Goal: Find specific page/section: Find specific page/section

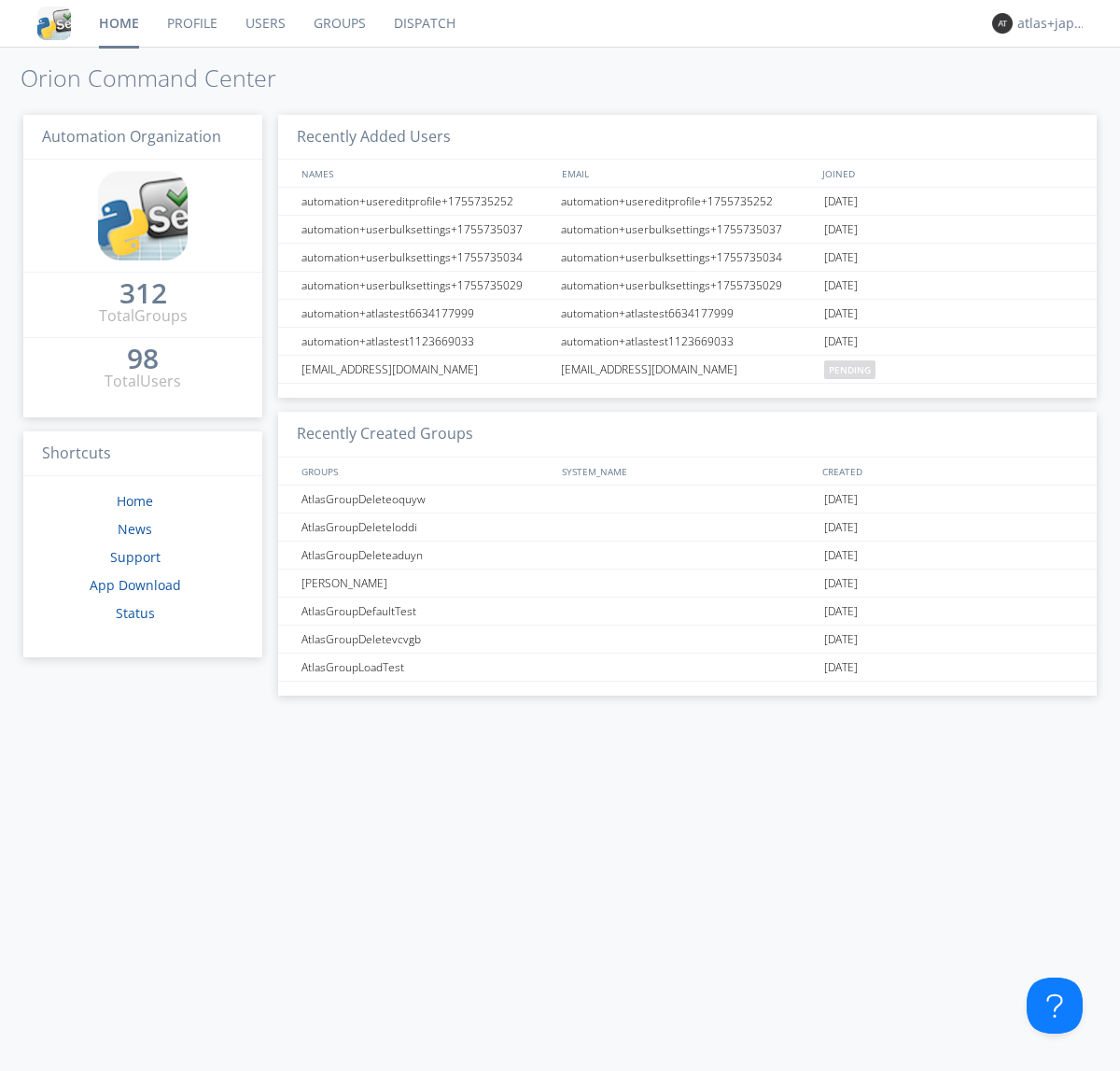
click at [423, 24] on link "Dispatch" at bounding box center [424, 23] width 89 height 46
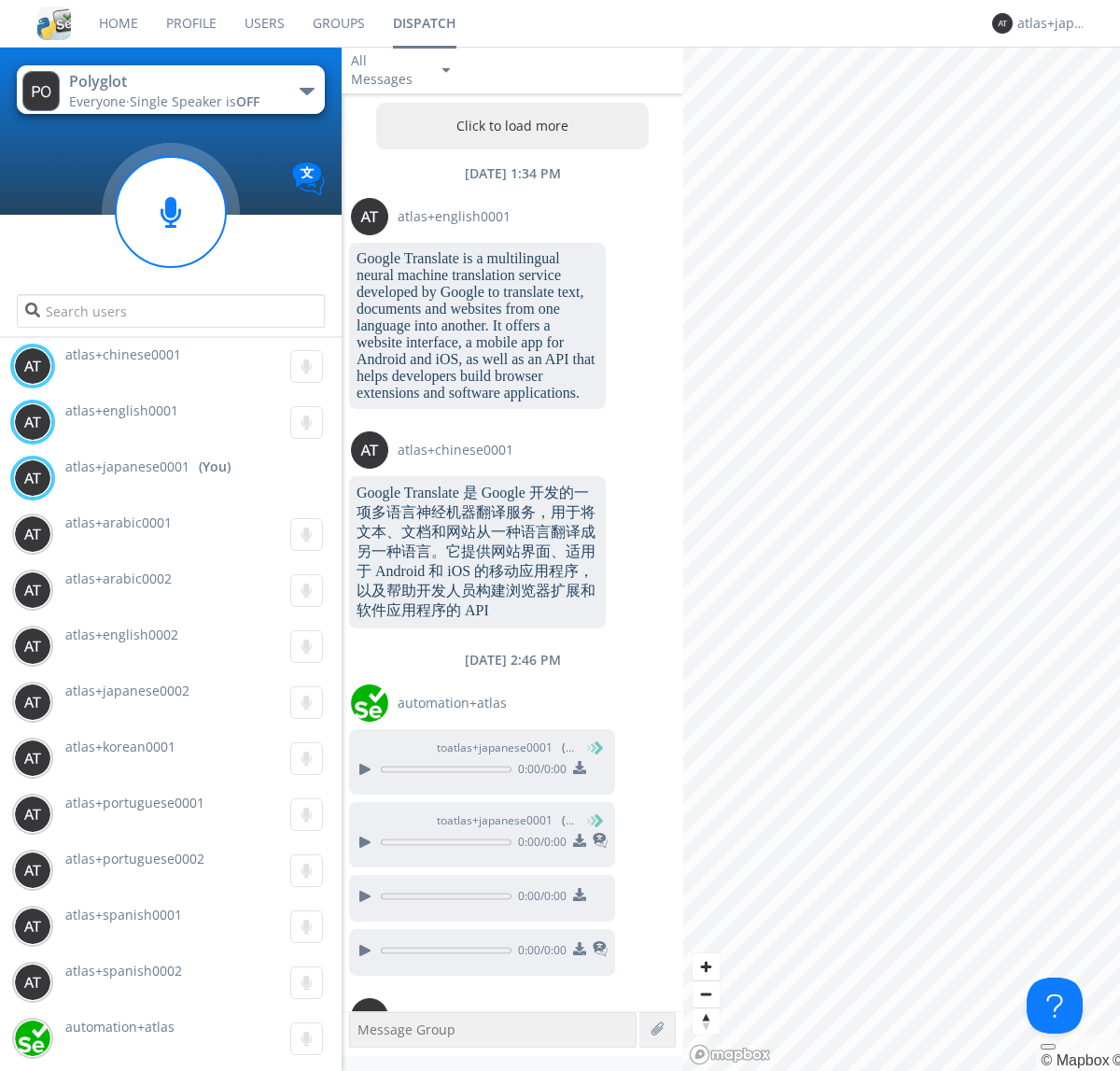
click at [507, 126] on button "Click to load more" at bounding box center [512, 125] width 273 height 46
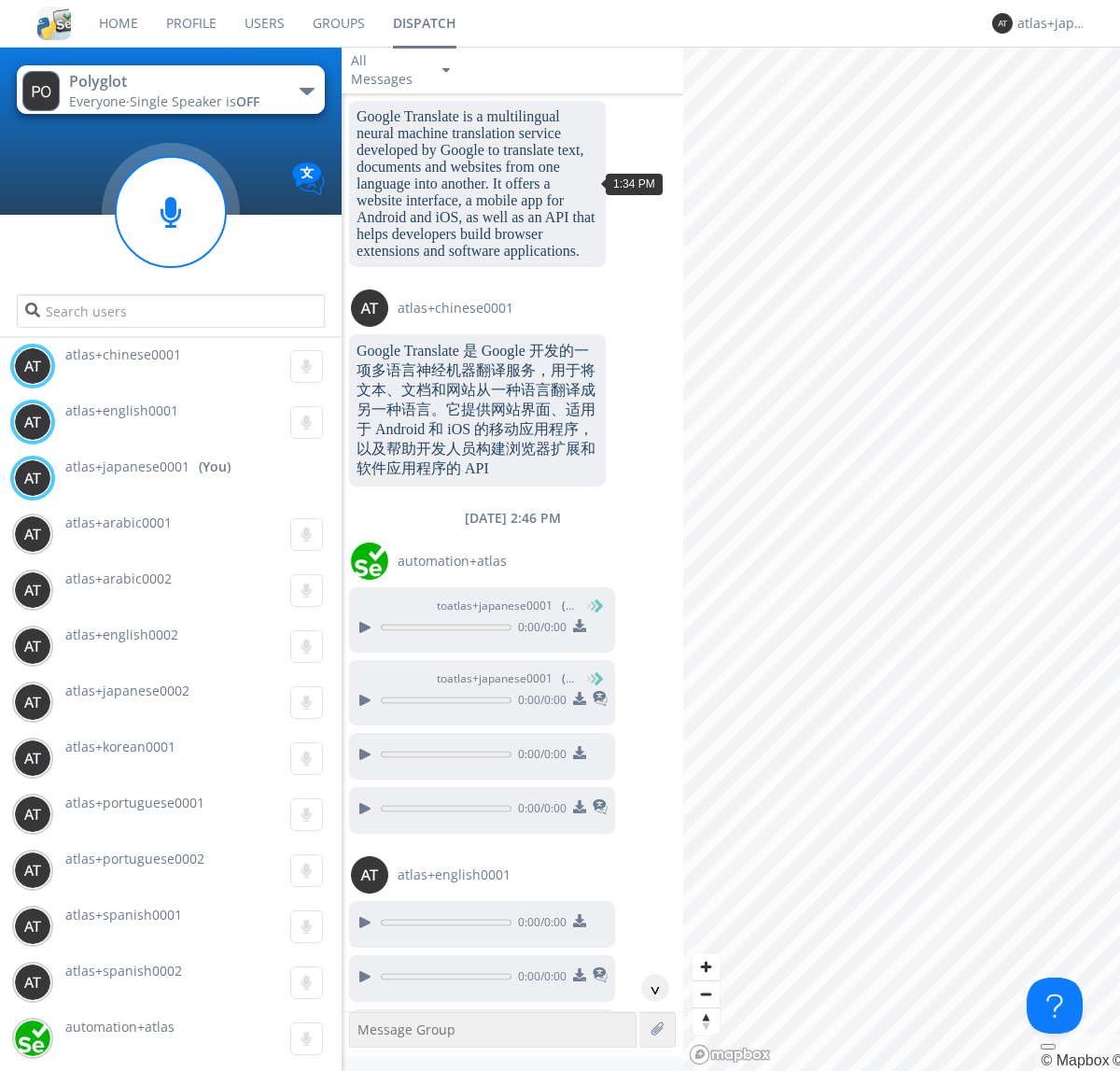
scroll to position [2301, 0]
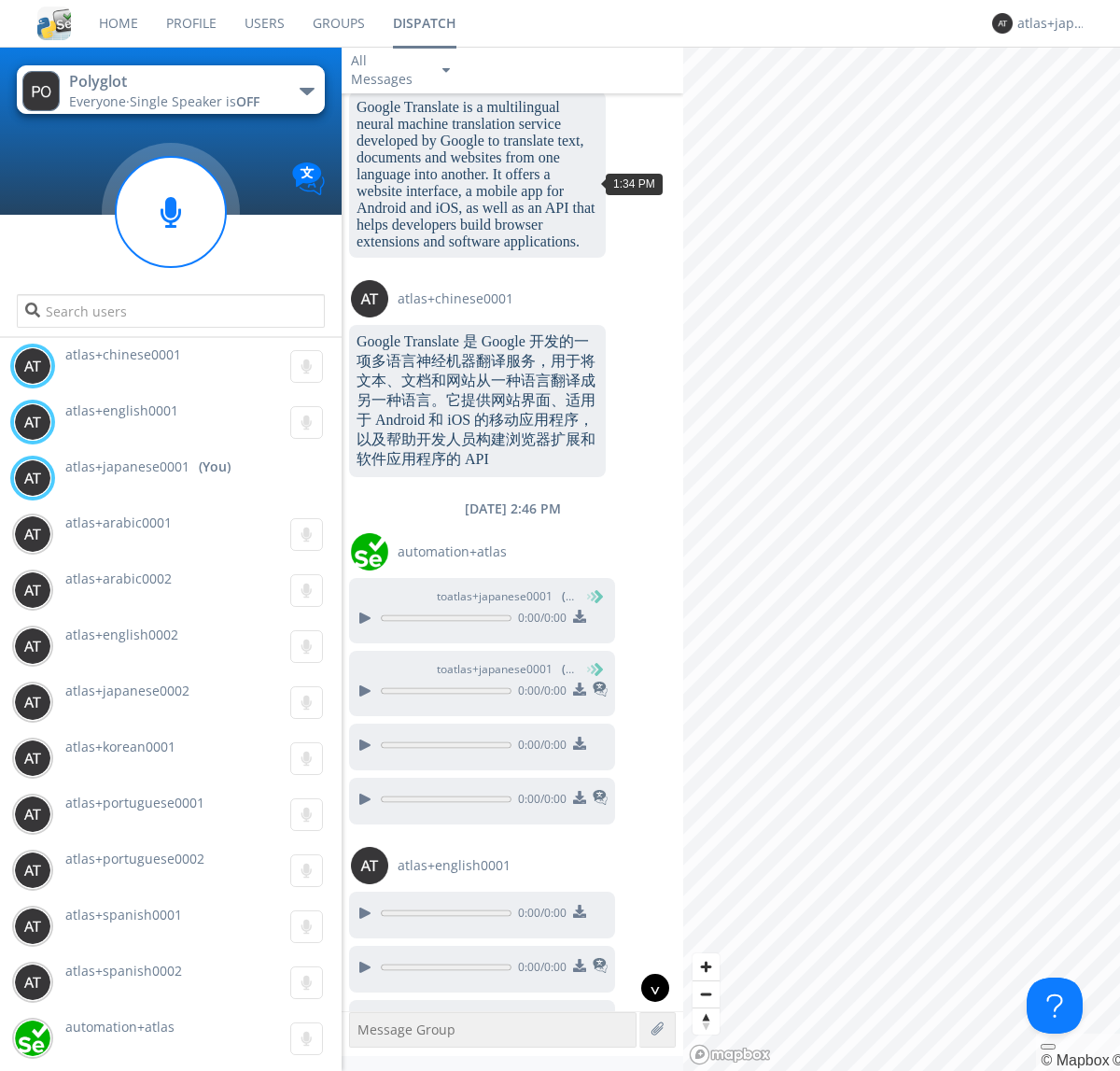
click at [648, 987] on div "^" at bounding box center [655, 987] width 28 height 28
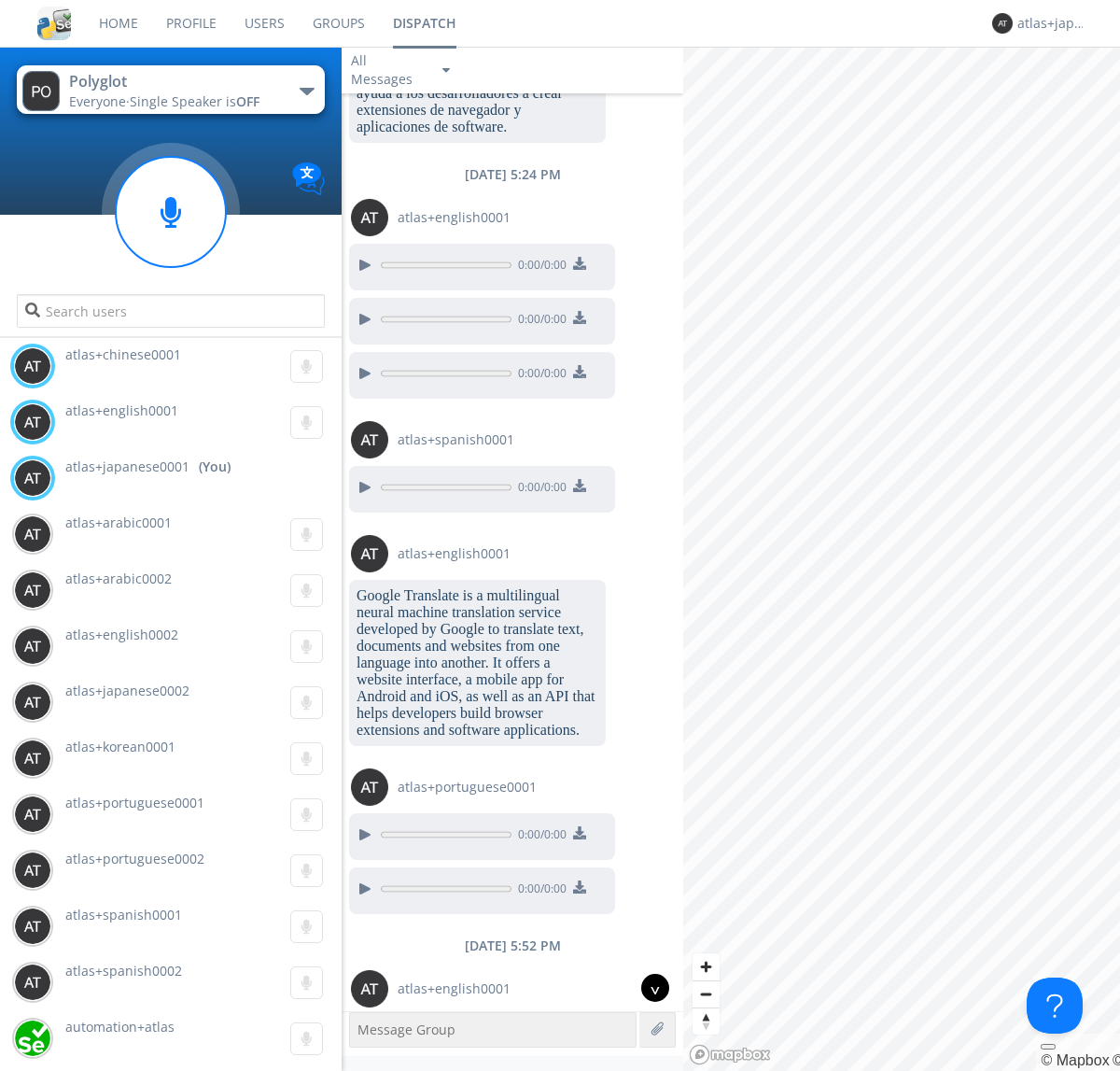
scroll to position [4037, 0]
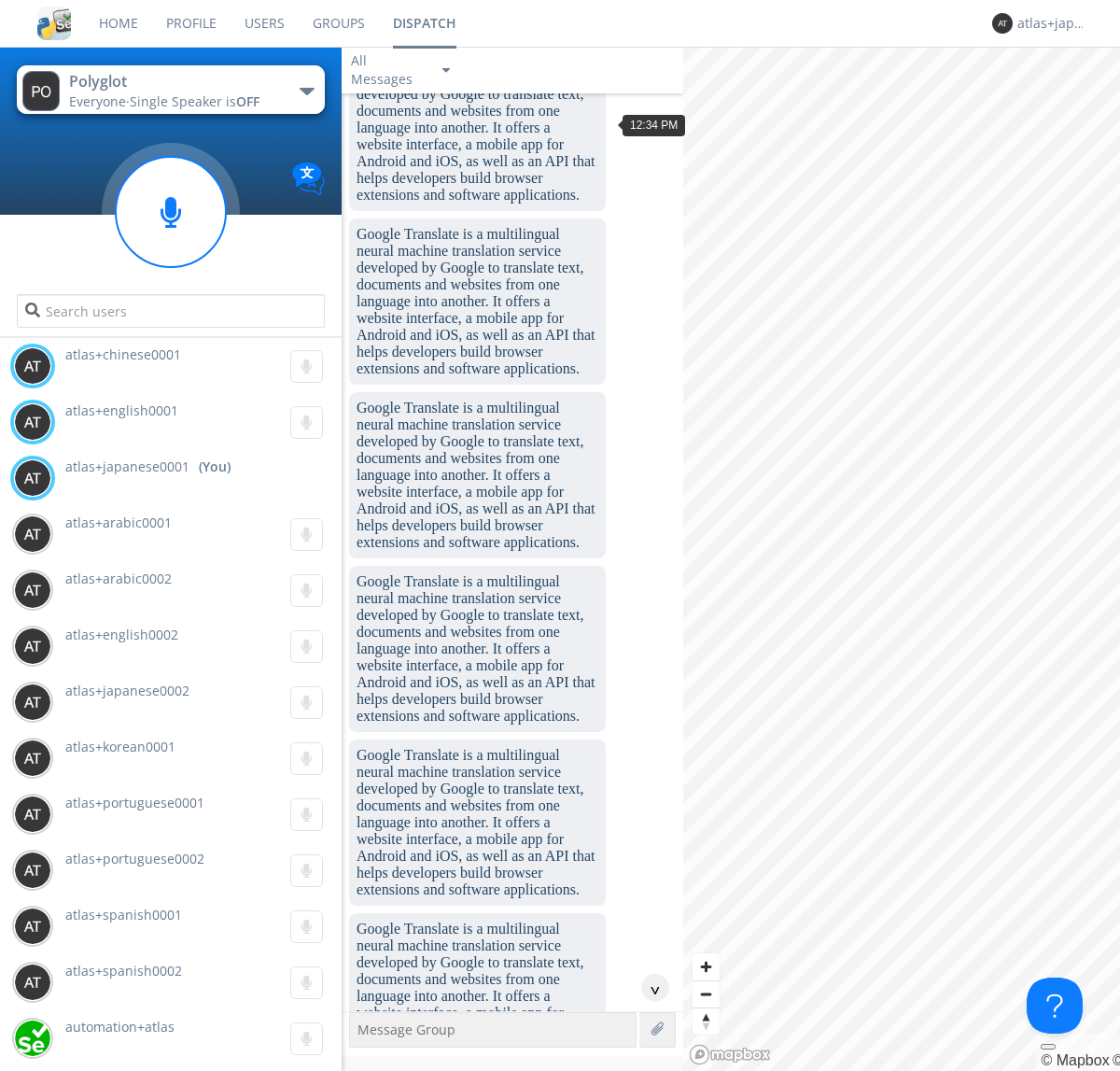
scroll to position [2280, 0]
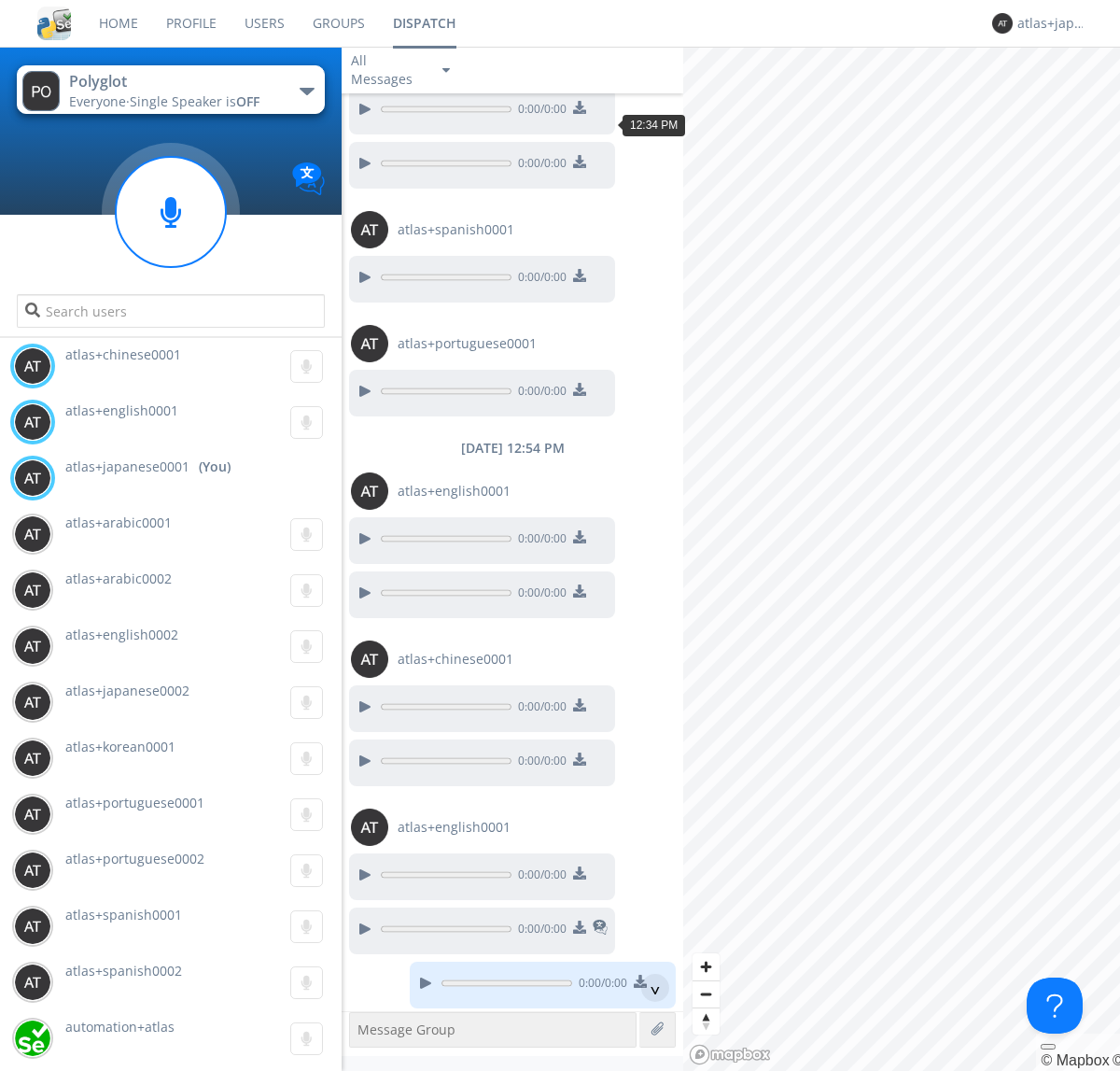
click at [648, 987] on div "^" at bounding box center [655, 987] width 28 height 28
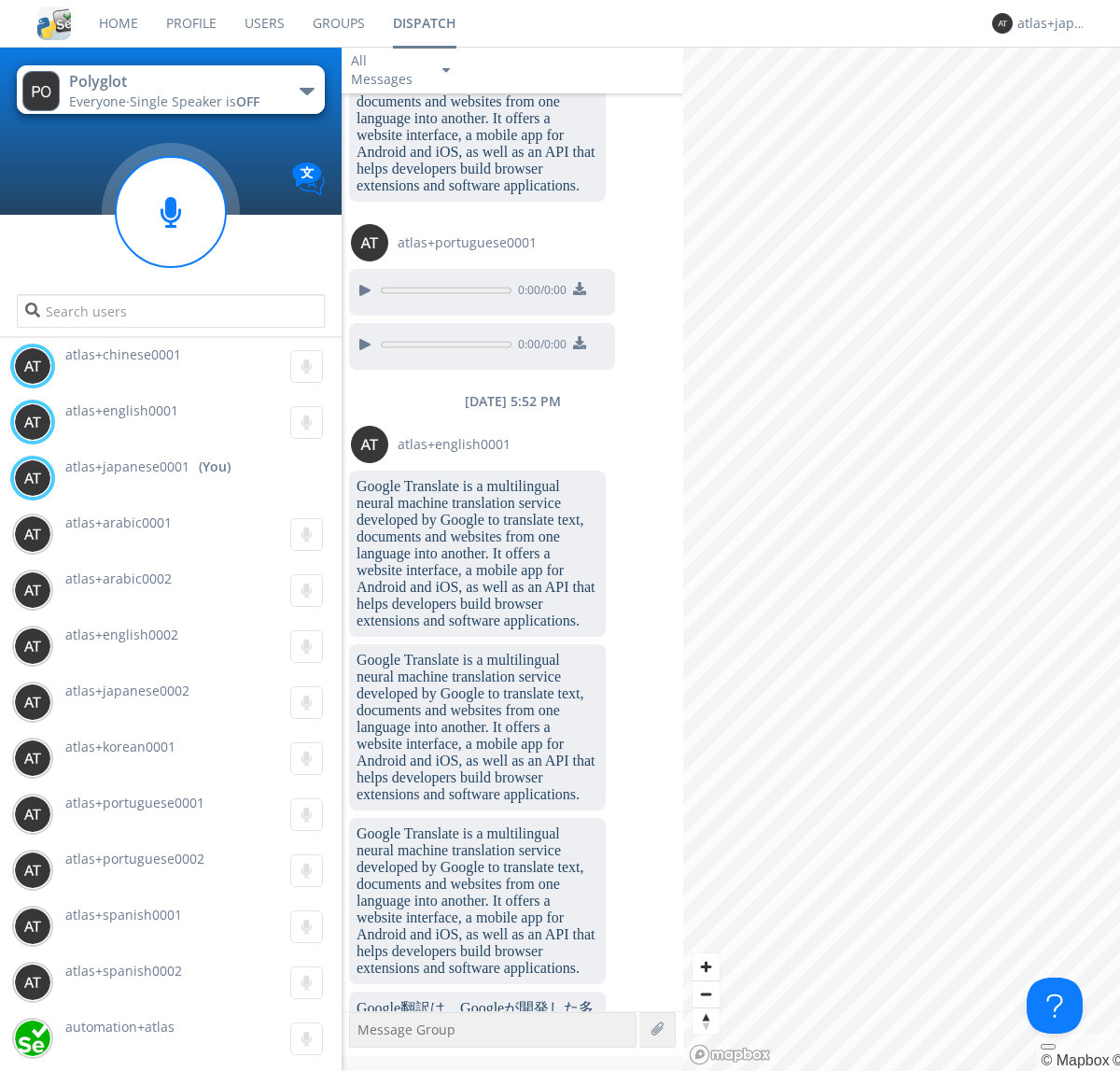
scroll to position [6575, 0]
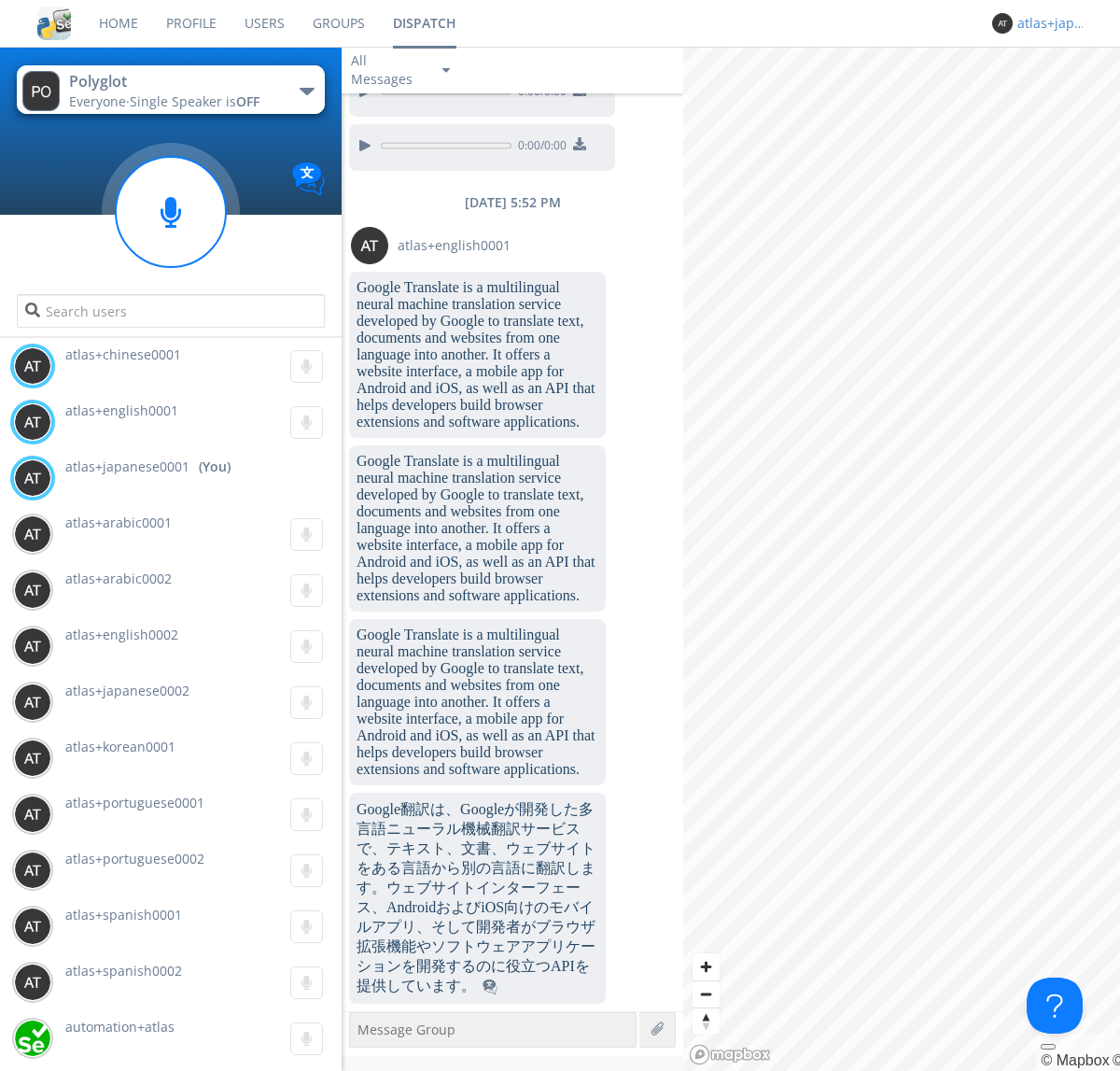
click at [1047, 24] on div "atlas+japanese0001" at bounding box center [1051, 23] width 70 height 19
